Goal: Transaction & Acquisition: Purchase product/service

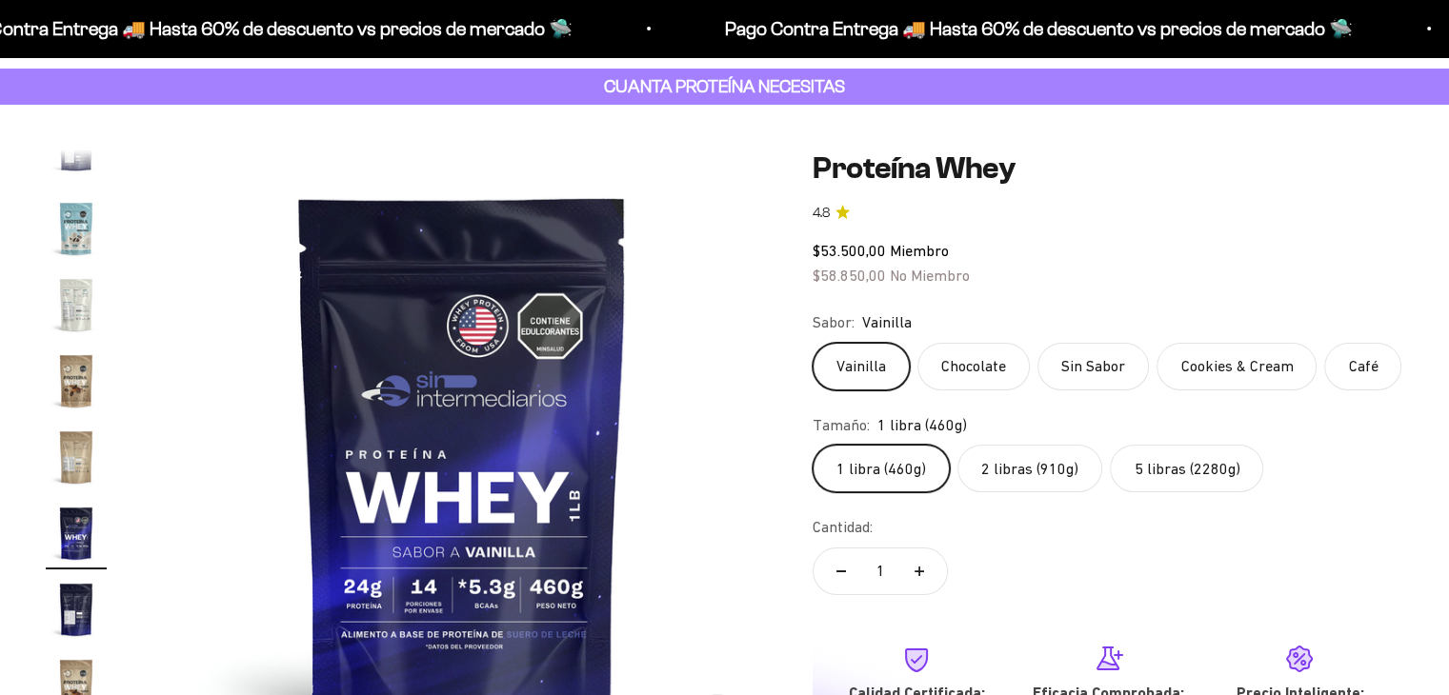
scroll to position [191, 0]
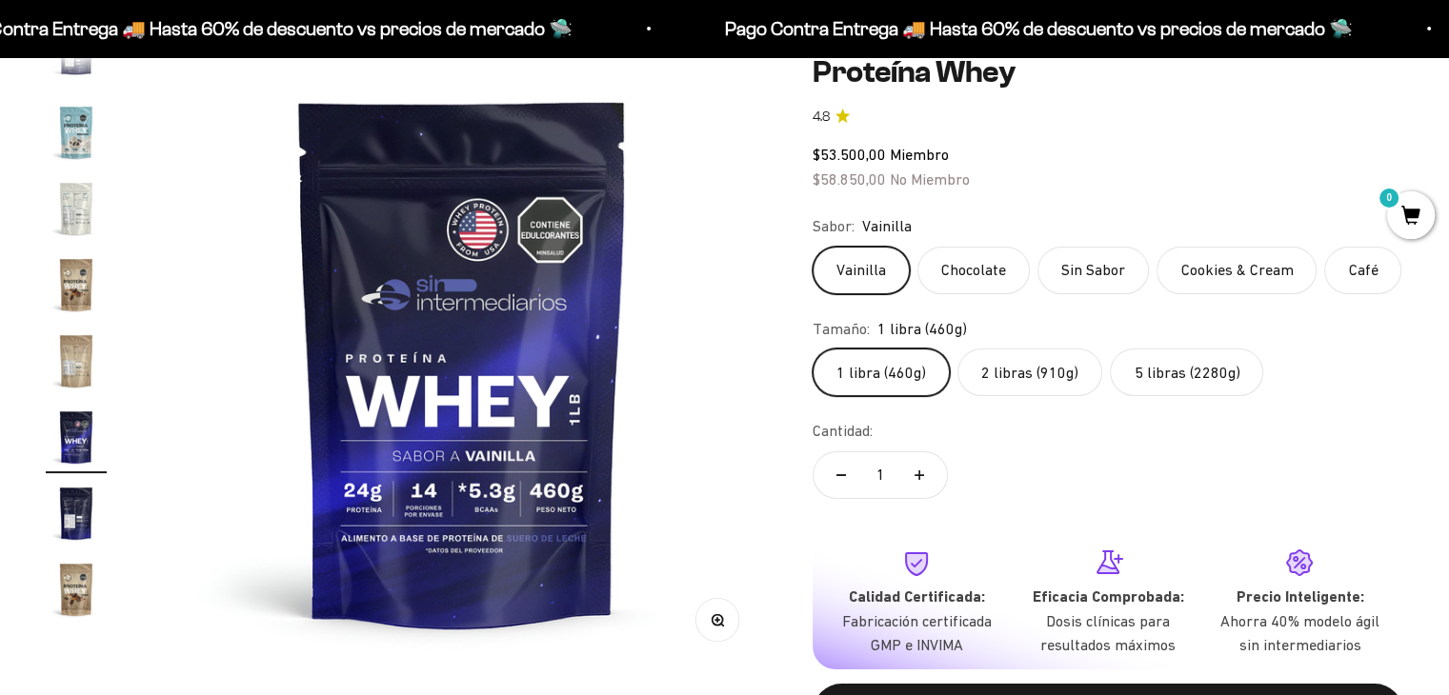
click at [76, 225] on img "Ir al artículo 15" at bounding box center [76, 208] width 61 height 61
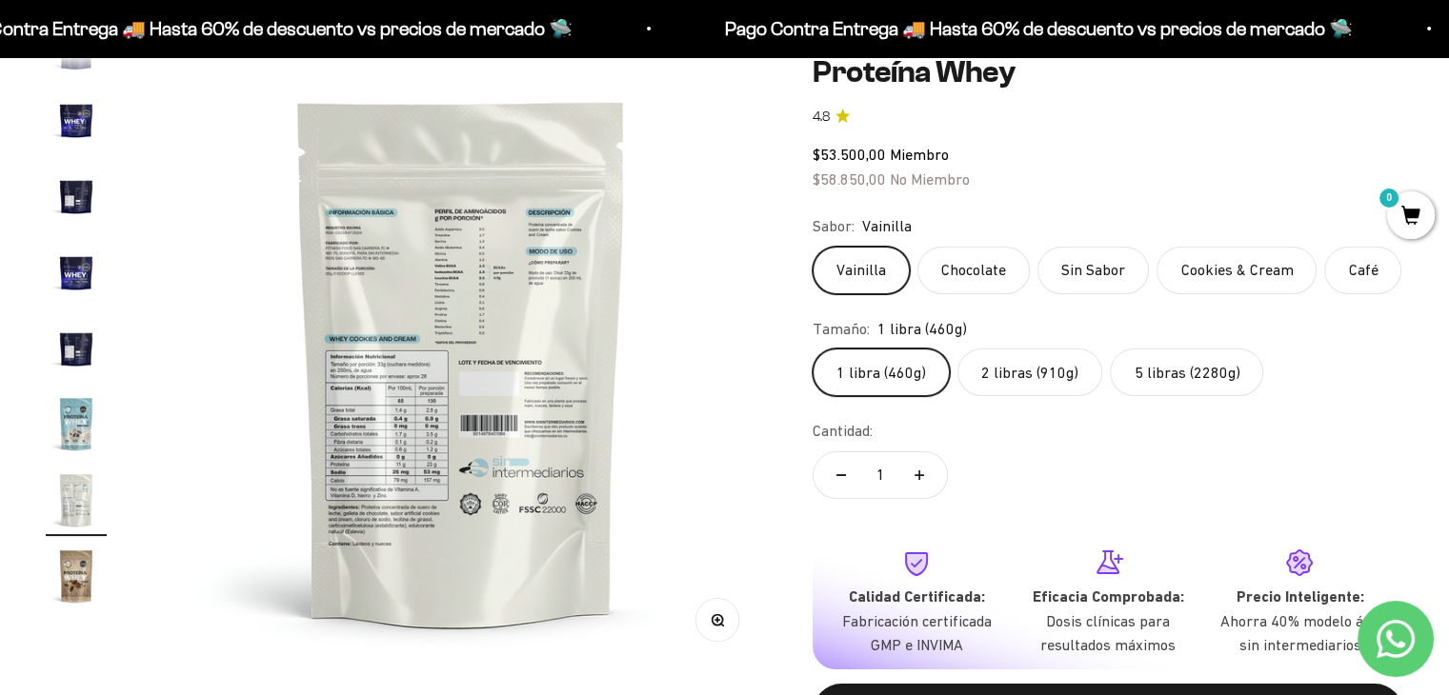
scroll to position [0, 0]
click at [59, 342] on img "Ir al artículo 13" at bounding box center [76, 347] width 61 height 61
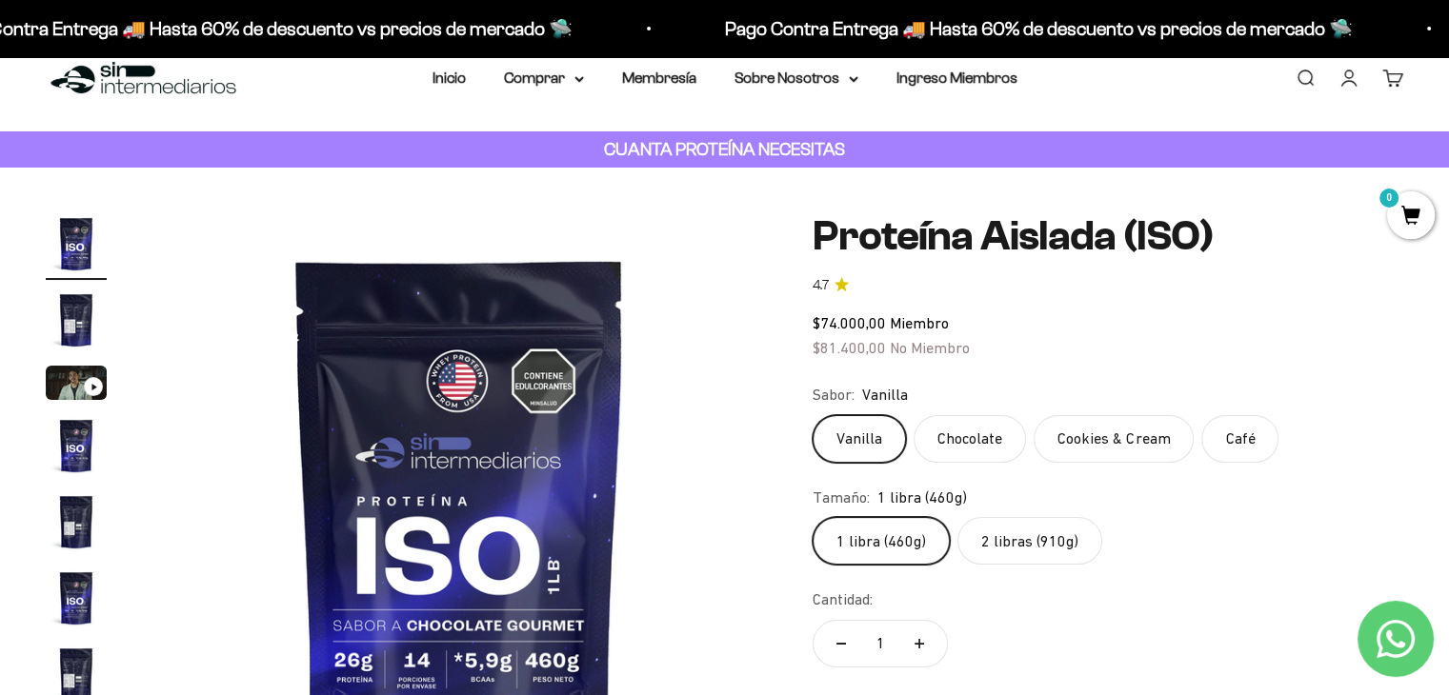
scroll to position [95, 0]
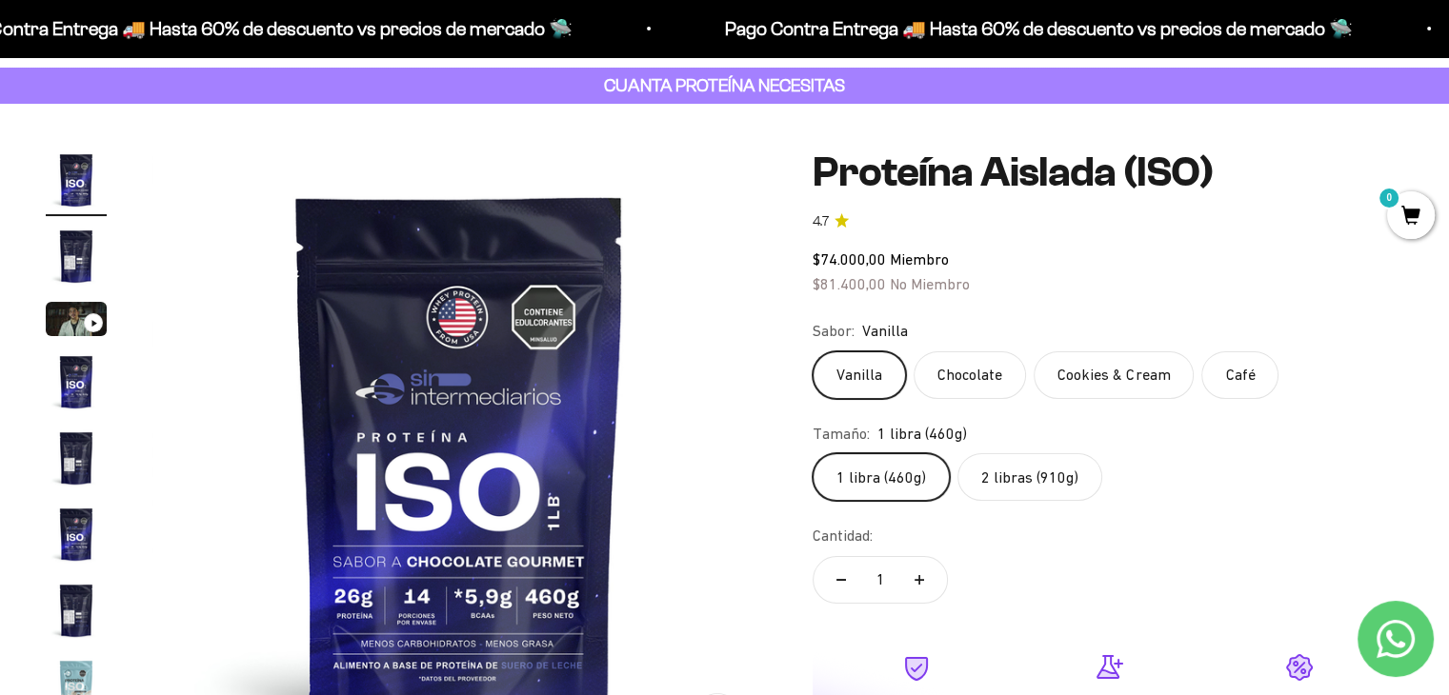
click at [58, 474] on img "Ir al artículo 5" at bounding box center [76, 458] width 61 height 61
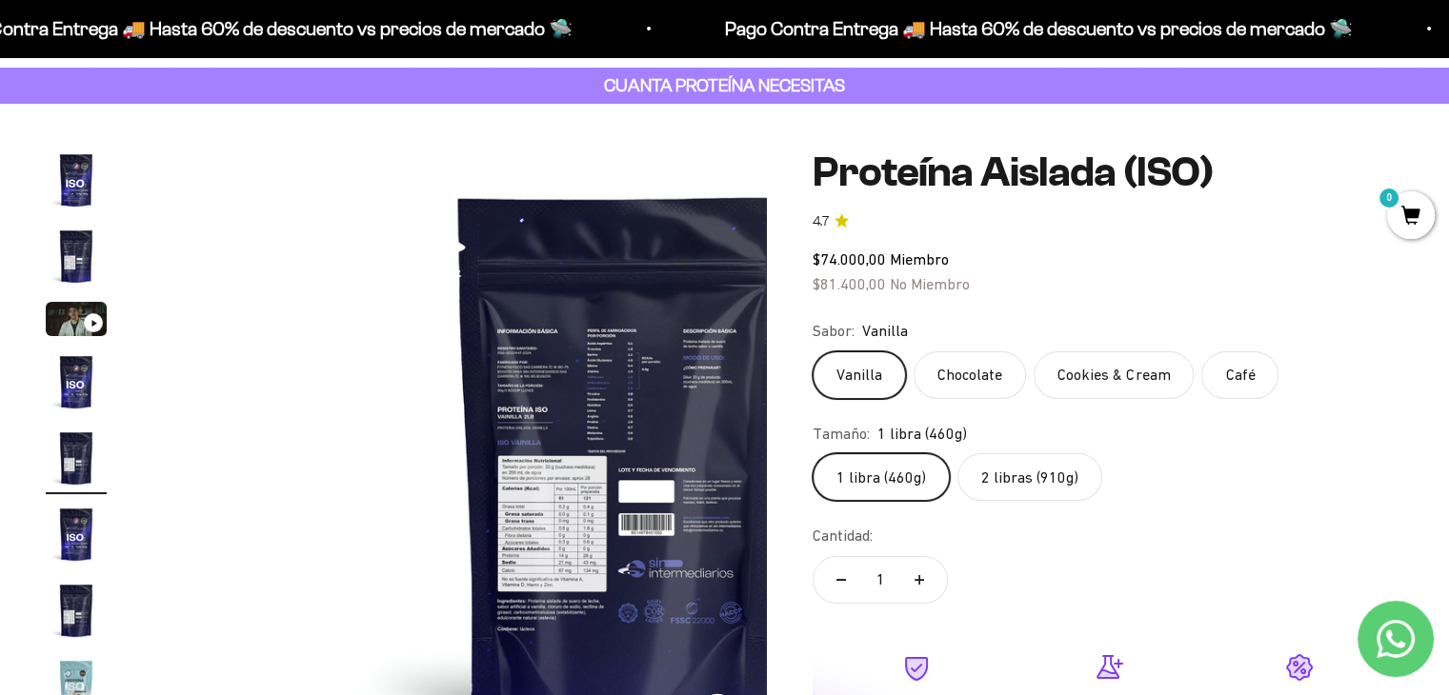
scroll to position [0, 2549]
